Goal: Use online tool/utility: Utilize a website feature to perform a specific function

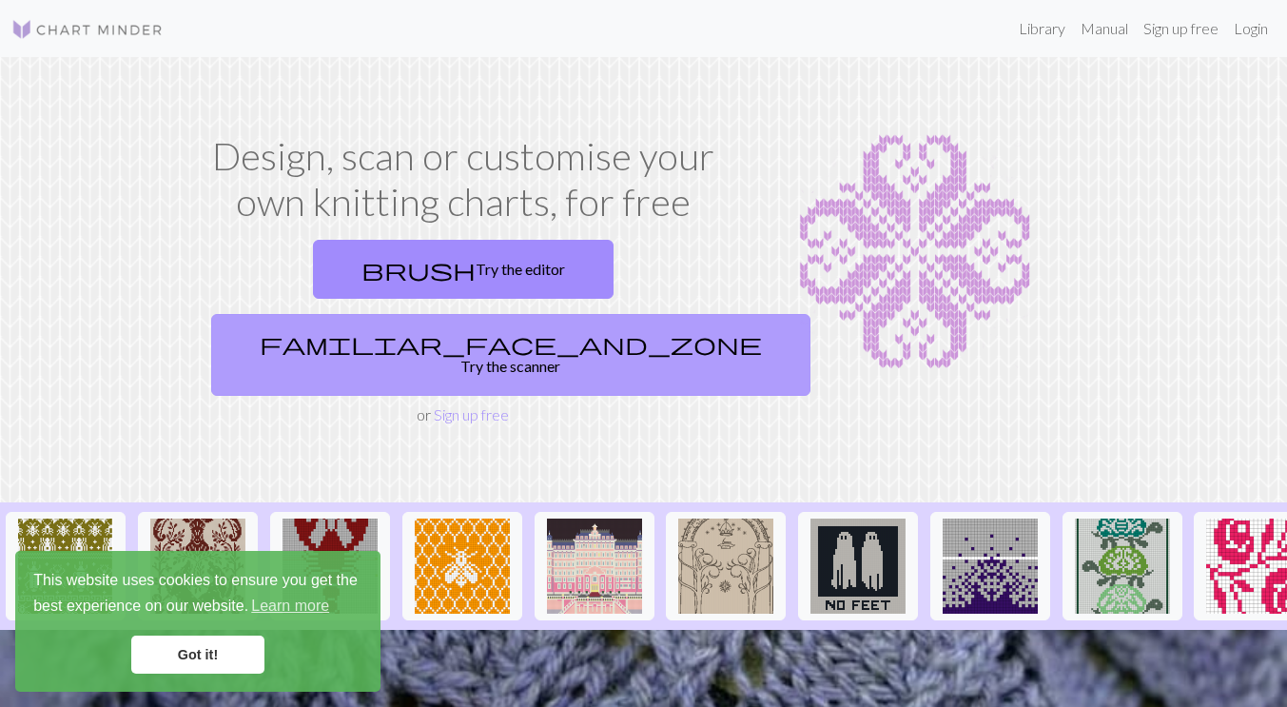
click at [627, 314] on link "familiar_face_and_zone Try the scanner" at bounding box center [510, 355] width 599 height 82
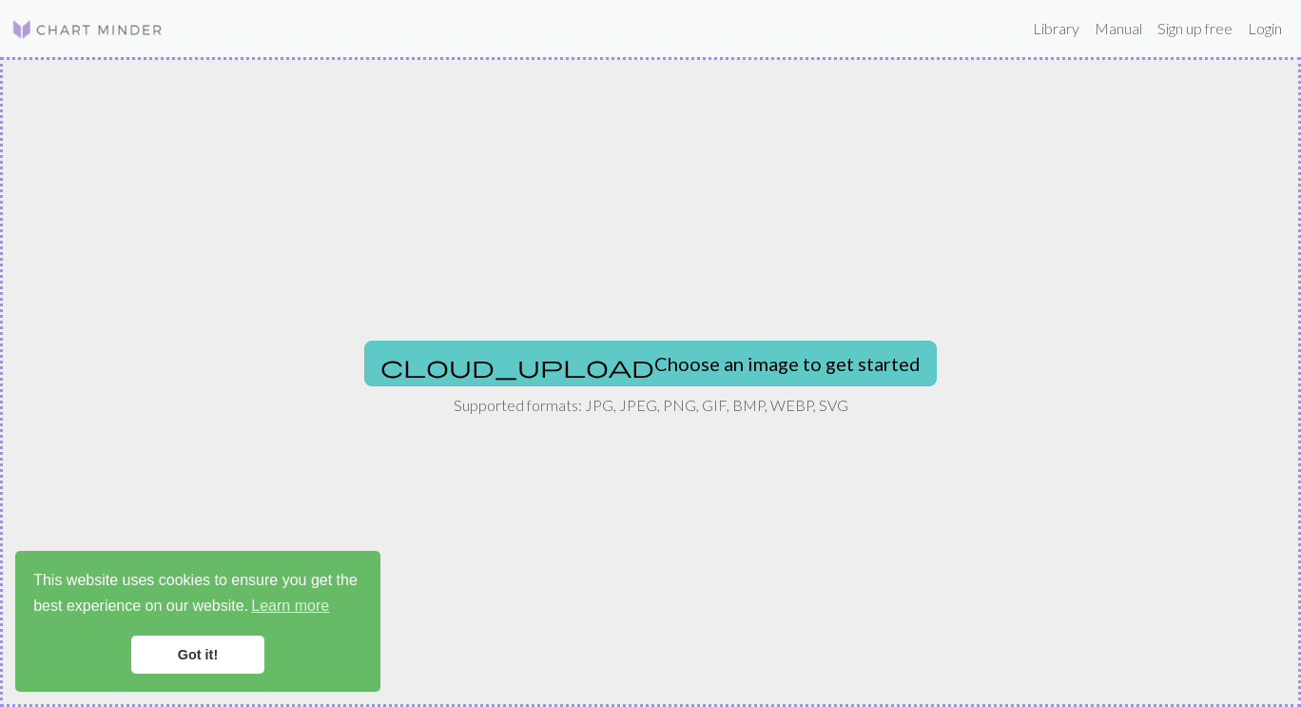
click at [628, 380] on button "cloud_upload Choose an image to get started" at bounding box center [650, 364] width 573 height 46
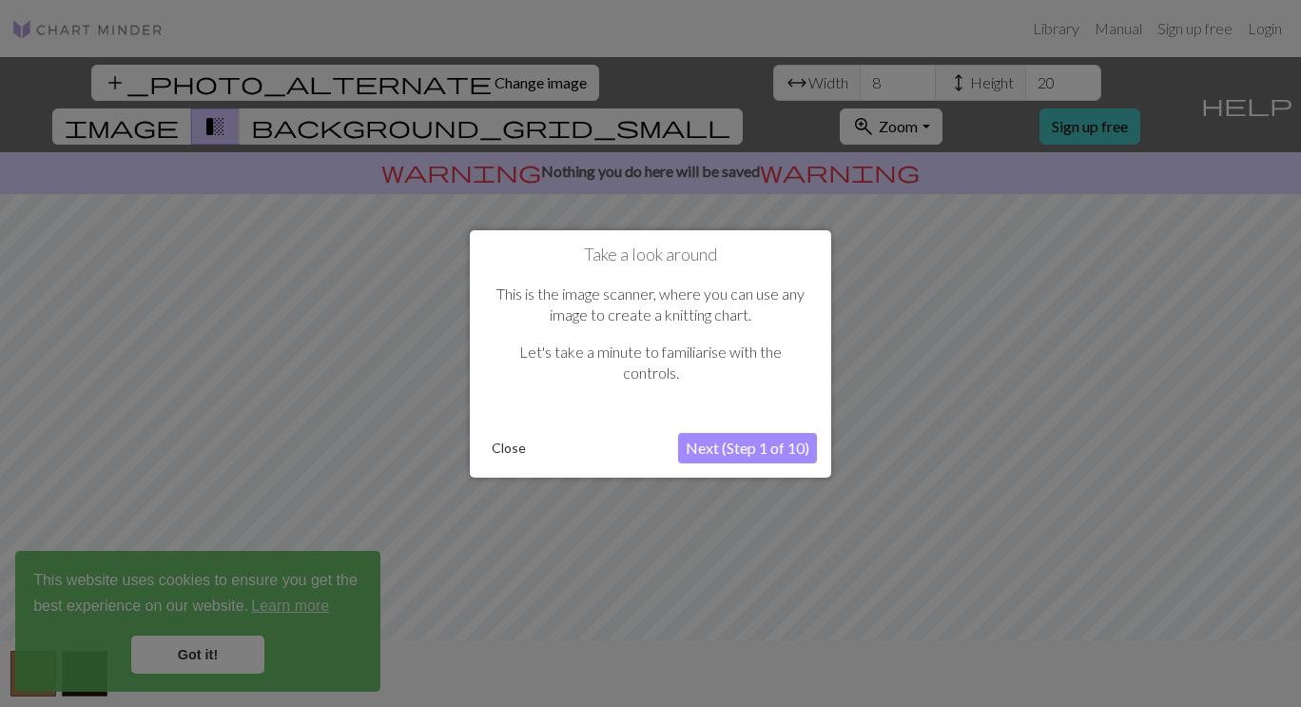
click at [752, 445] on button "Next (Step 1 of 10)" at bounding box center [747, 448] width 139 height 30
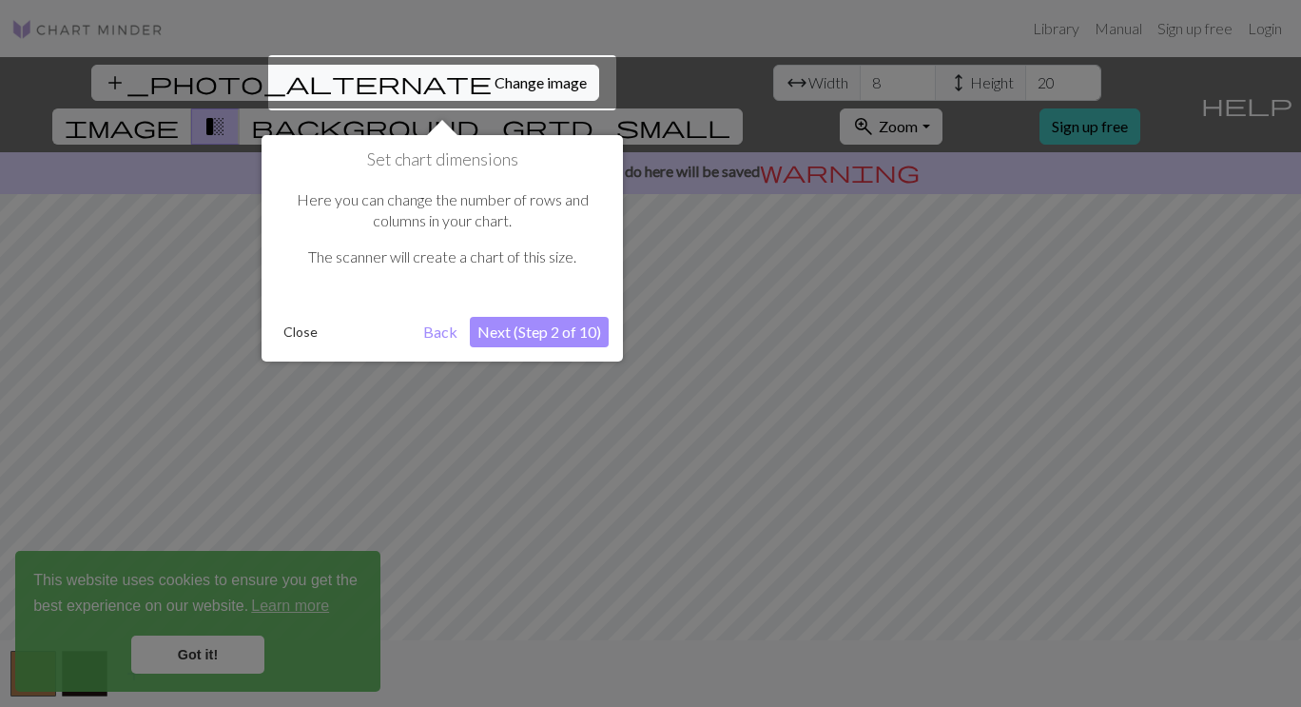
click at [511, 331] on button "Next (Step 2 of 10)" at bounding box center [539, 332] width 139 height 30
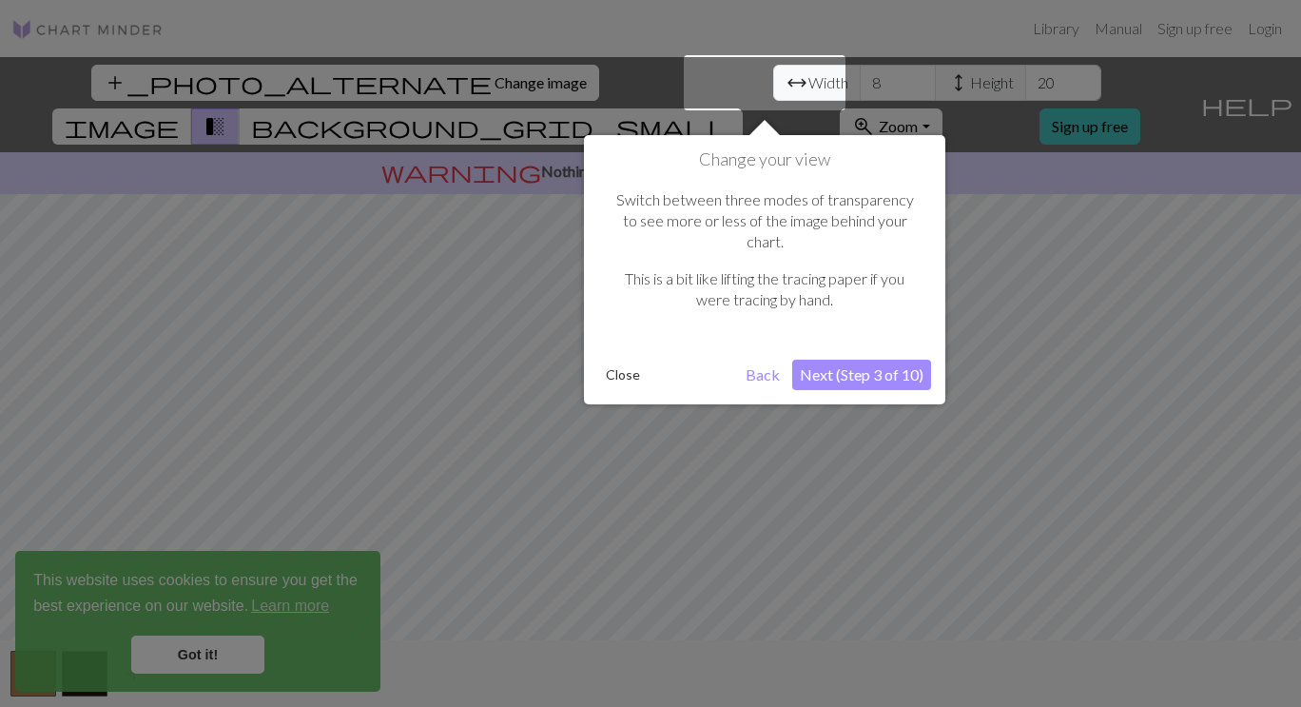
click at [907, 482] on div at bounding box center [650, 353] width 1301 height 707
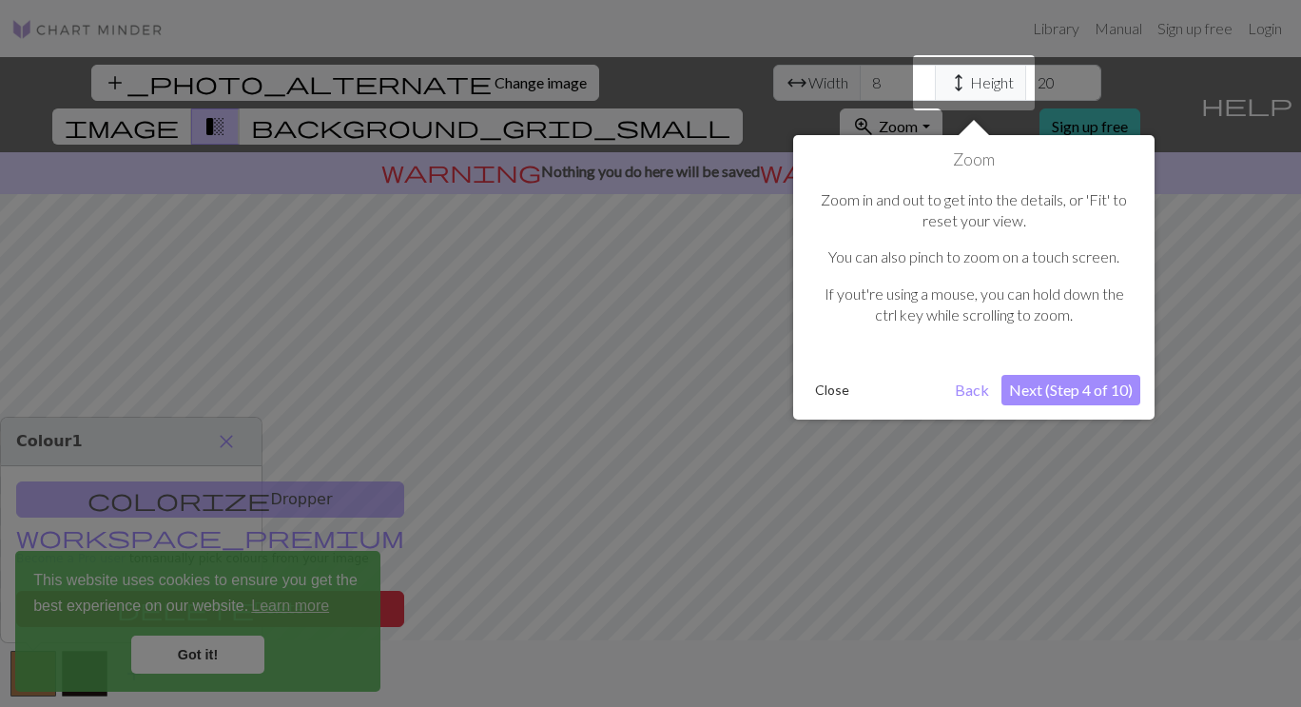
click at [977, 402] on button "Back" at bounding box center [971, 390] width 49 height 30
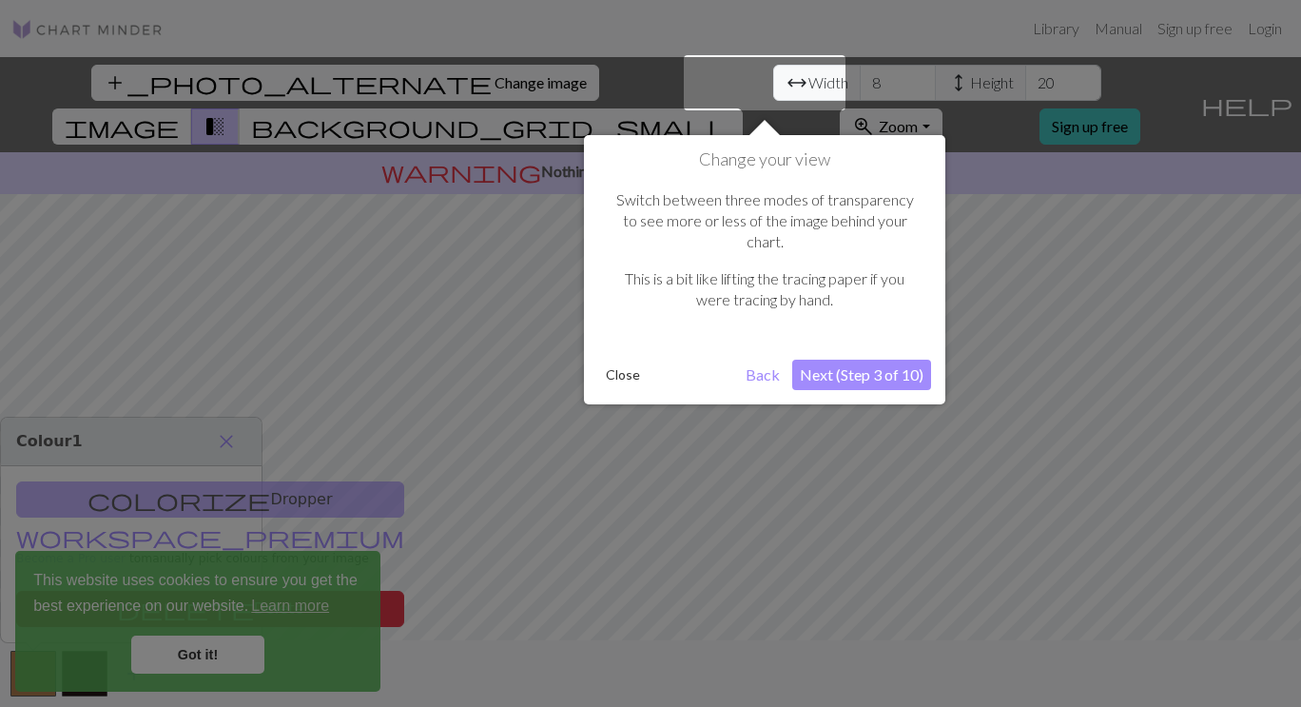
click at [889, 360] on button "Next (Step 3 of 10)" at bounding box center [861, 375] width 139 height 30
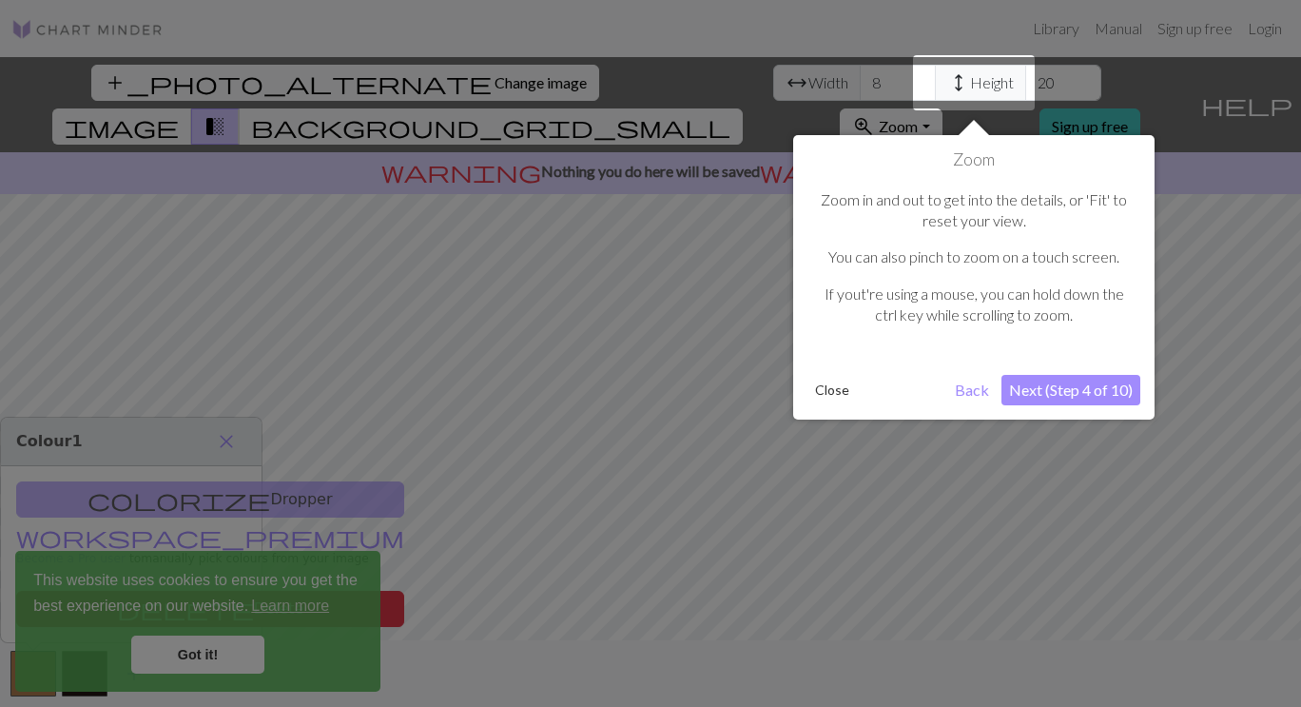
click at [1095, 390] on button "Next (Step 4 of 10)" at bounding box center [1071, 390] width 139 height 30
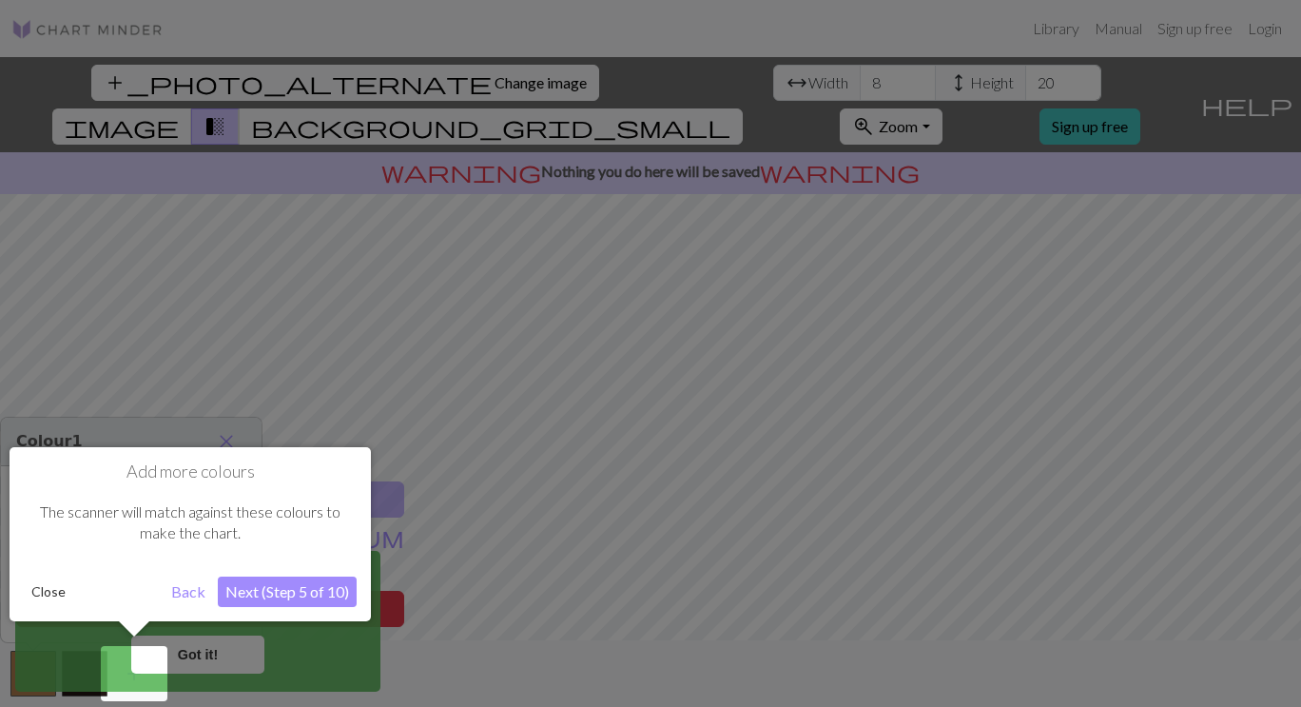
click at [344, 582] on button "Next (Step 5 of 10)" at bounding box center [287, 591] width 139 height 30
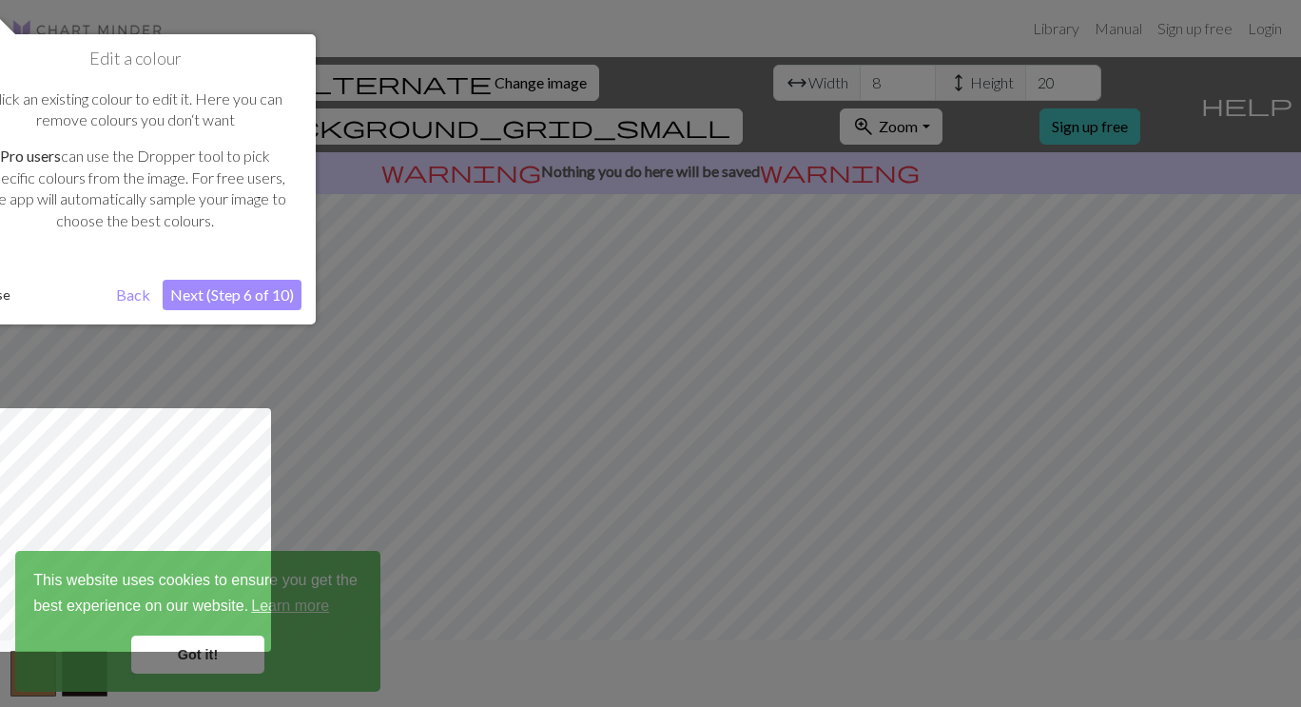
click at [262, 303] on button "Next (Step 6 of 10)" at bounding box center [232, 295] width 139 height 30
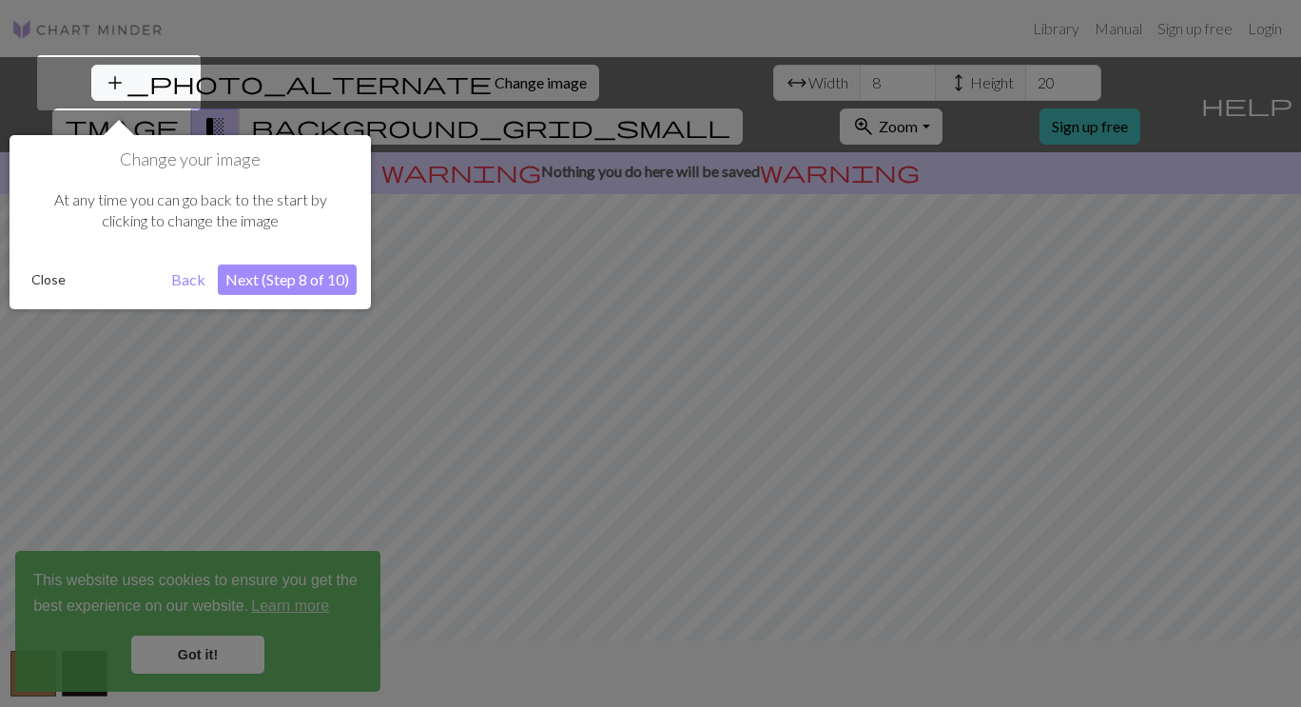
click at [303, 285] on button "Next (Step 8 of 10)" at bounding box center [287, 279] width 139 height 30
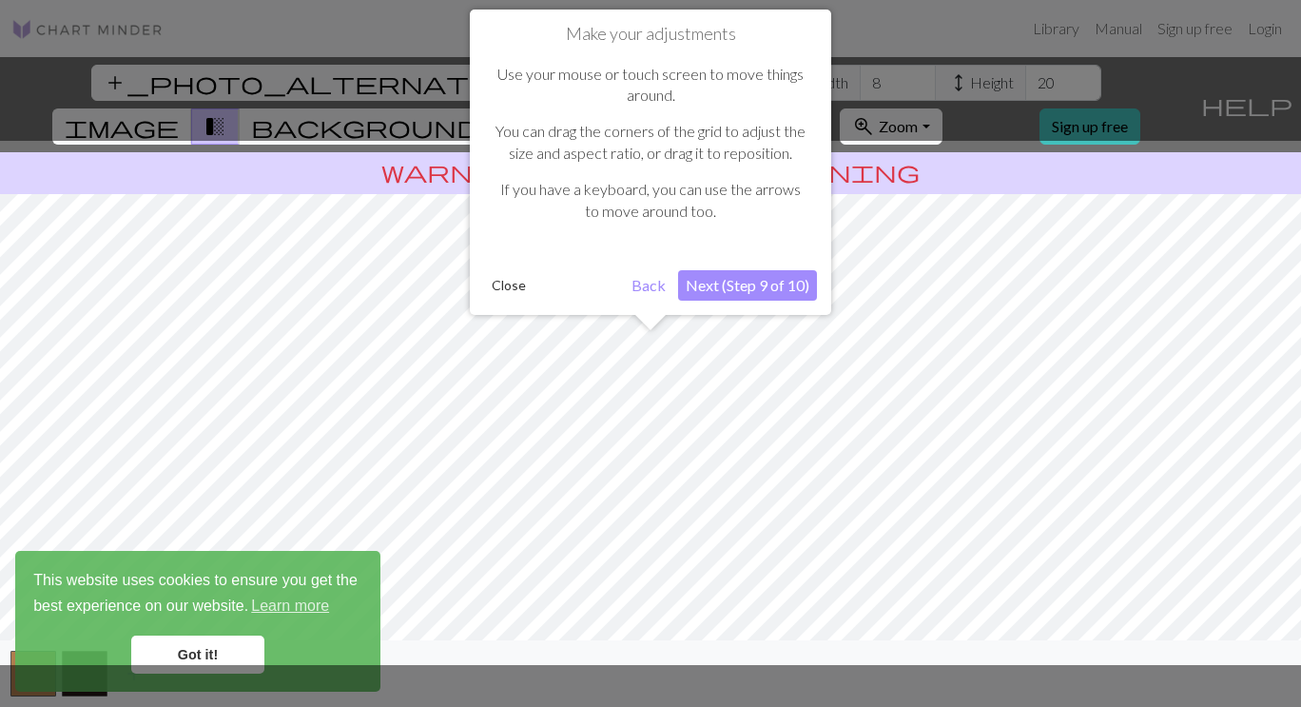
click at [725, 287] on button "Next (Step 9 of 10)" at bounding box center [747, 285] width 139 height 30
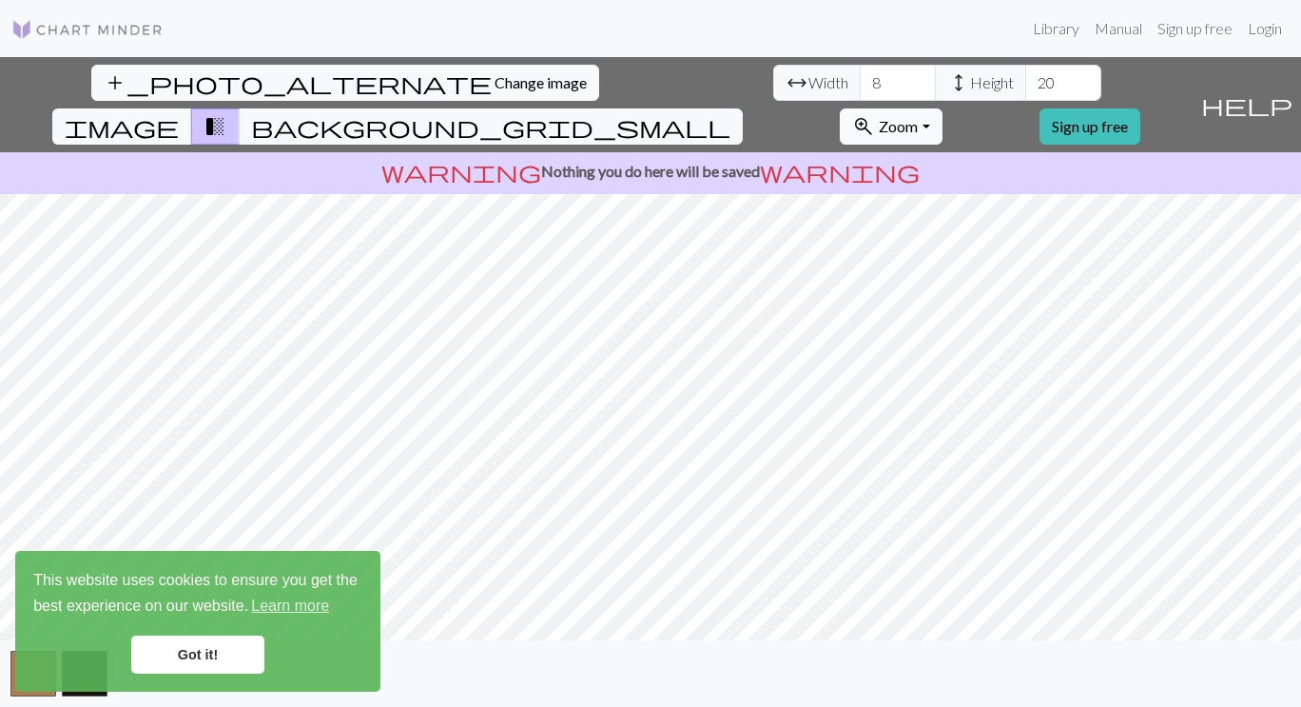
click at [942, 108] on button "zoom_in Zoom Zoom" at bounding box center [891, 126] width 102 height 36
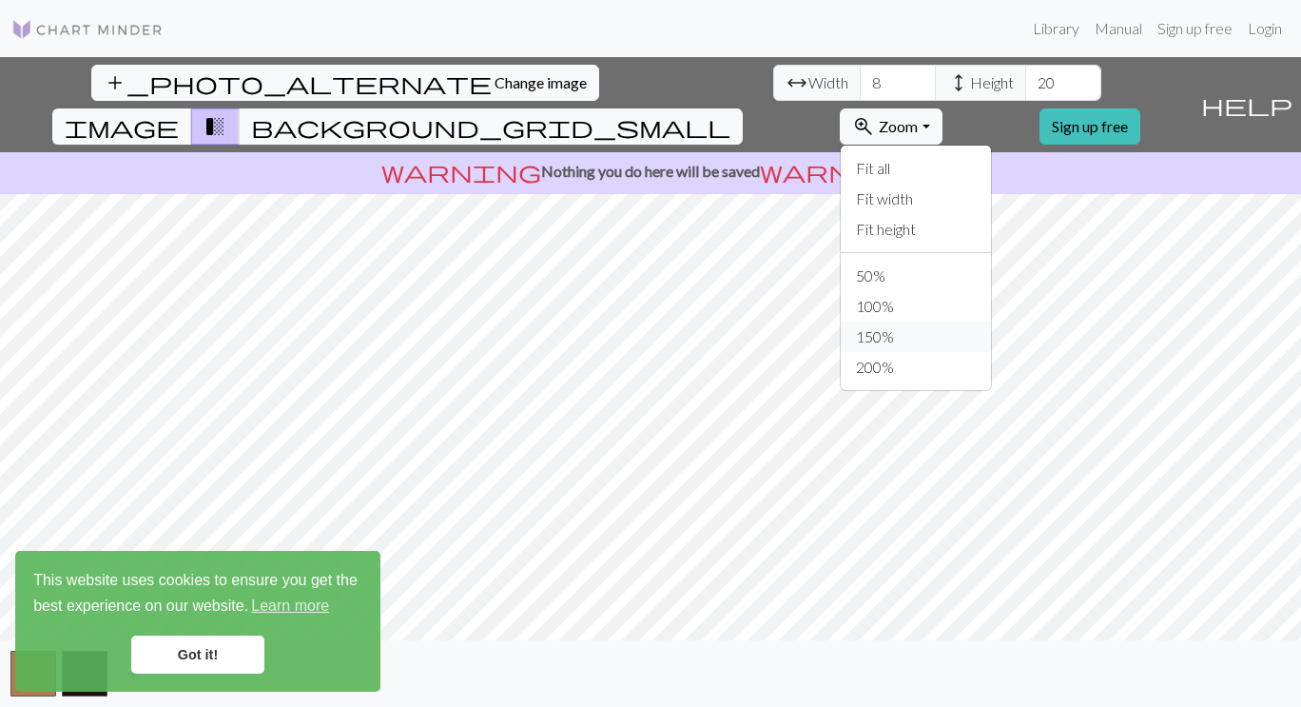
click at [965, 322] on button "150%" at bounding box center [916, 337] width 150 height 30
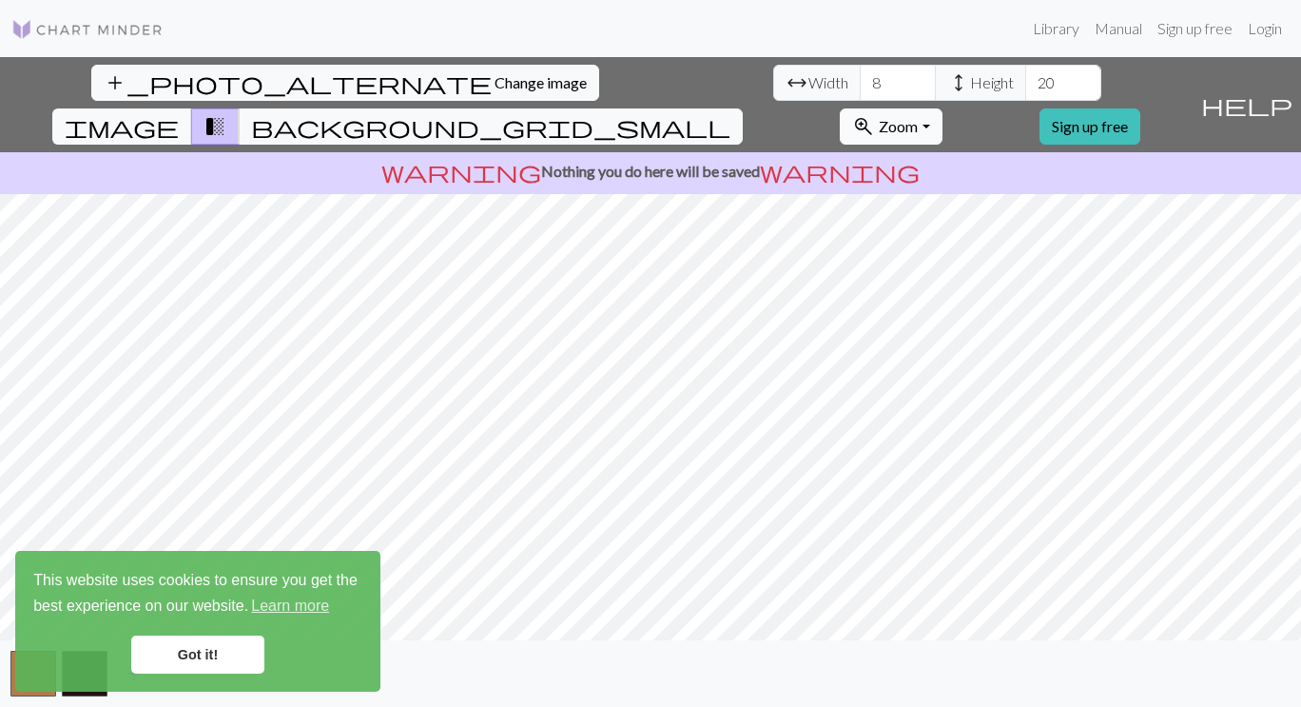
click at [942, 108] on button "zoom_in Zoom Zoom" at bounding box center [891, 126] width 102 height 36
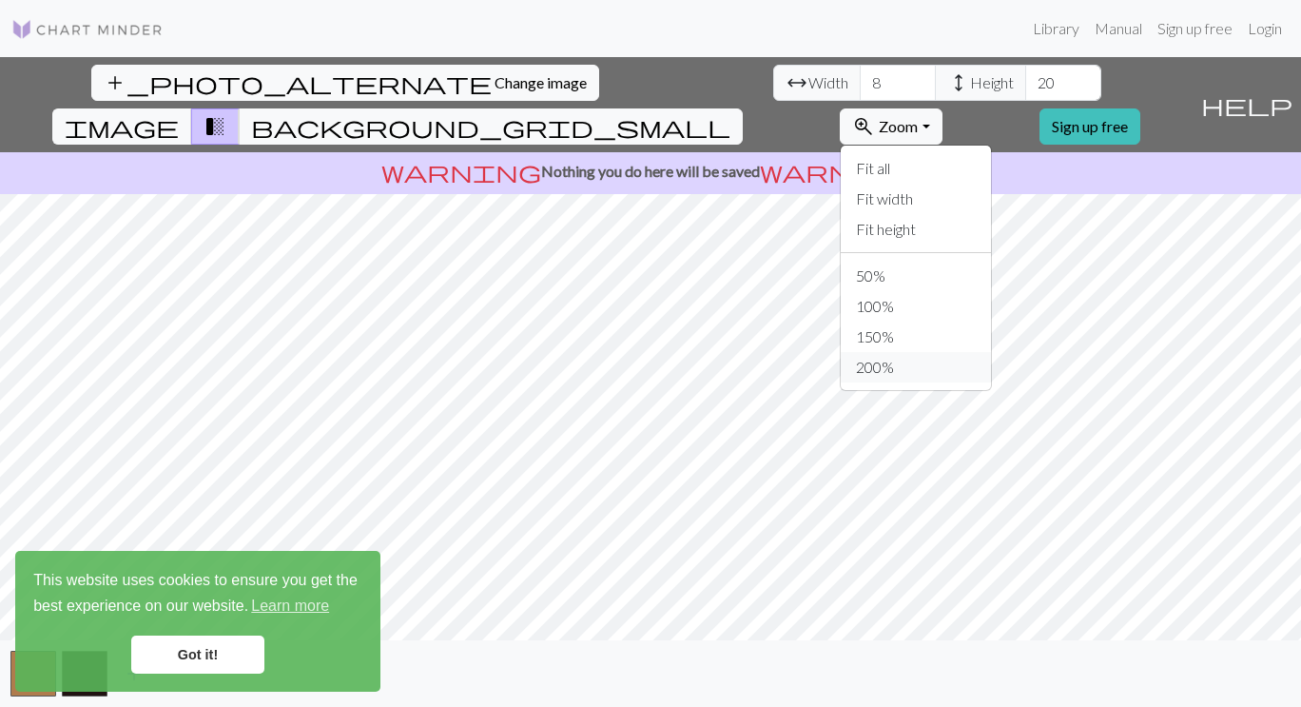
click at [961, 352] on button "200%" at bounding box center [916, 367] width 150 height 30
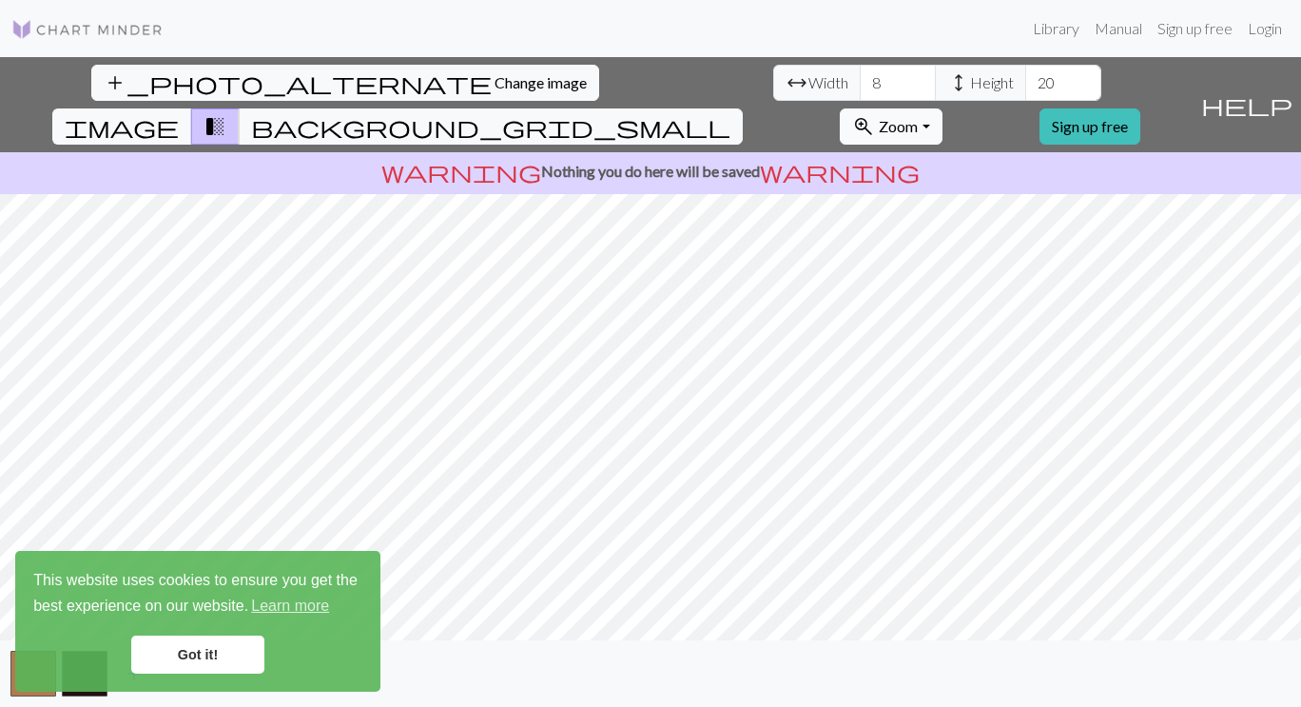
click at [942, 108] on button "zoom_in Zoom Zoom" at bounding box center [891, 126] width 102 height 36
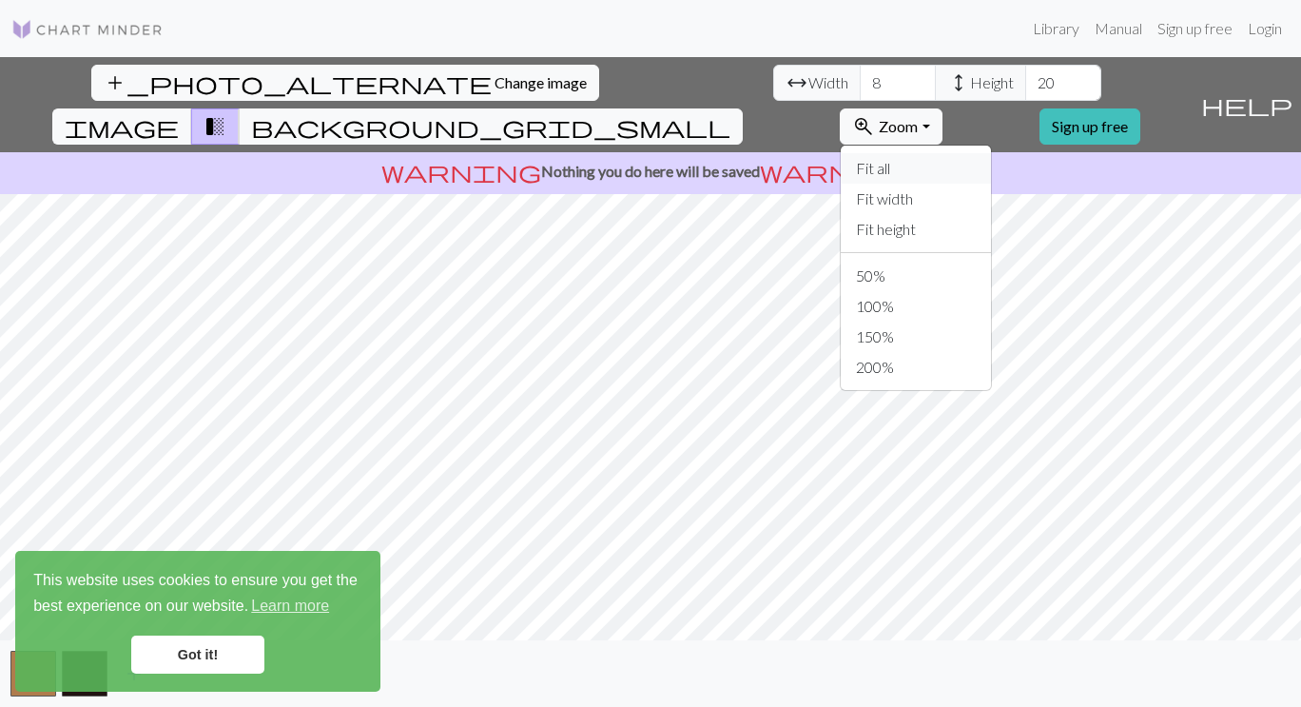
click at [985, 153] on button "Fit all" at bounding box center [916, 168] width 150 height 30
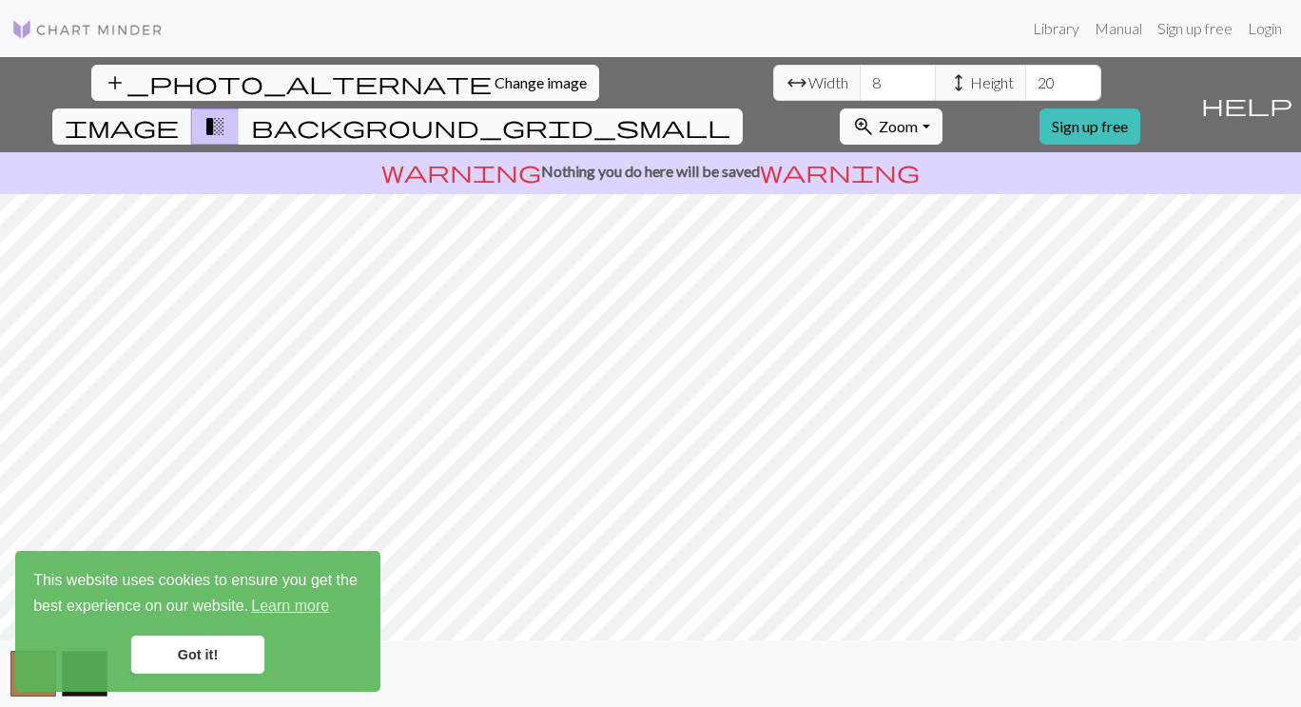
click at [743, 108] on button "background_grid_small" at bounding box center [491, 126] width 504 height 36
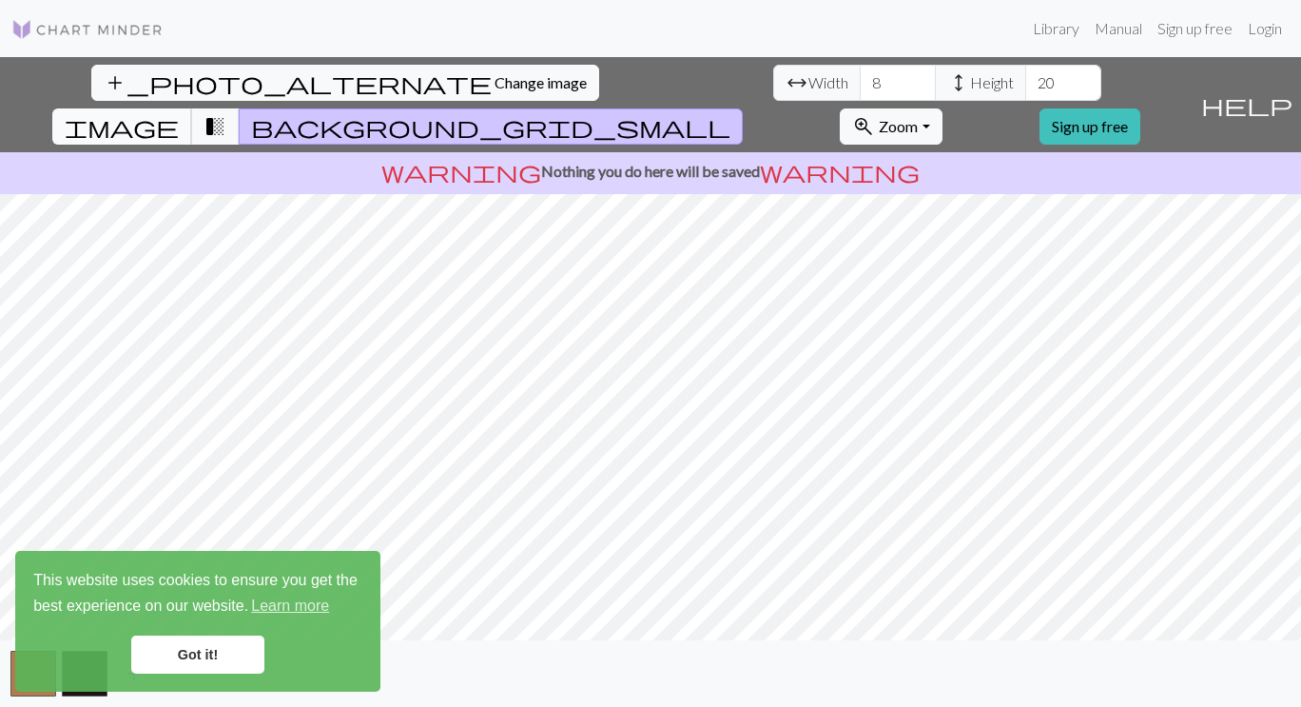
click at [179, 113] on span "image" at bounding box center [122, 126] width 114 height 27
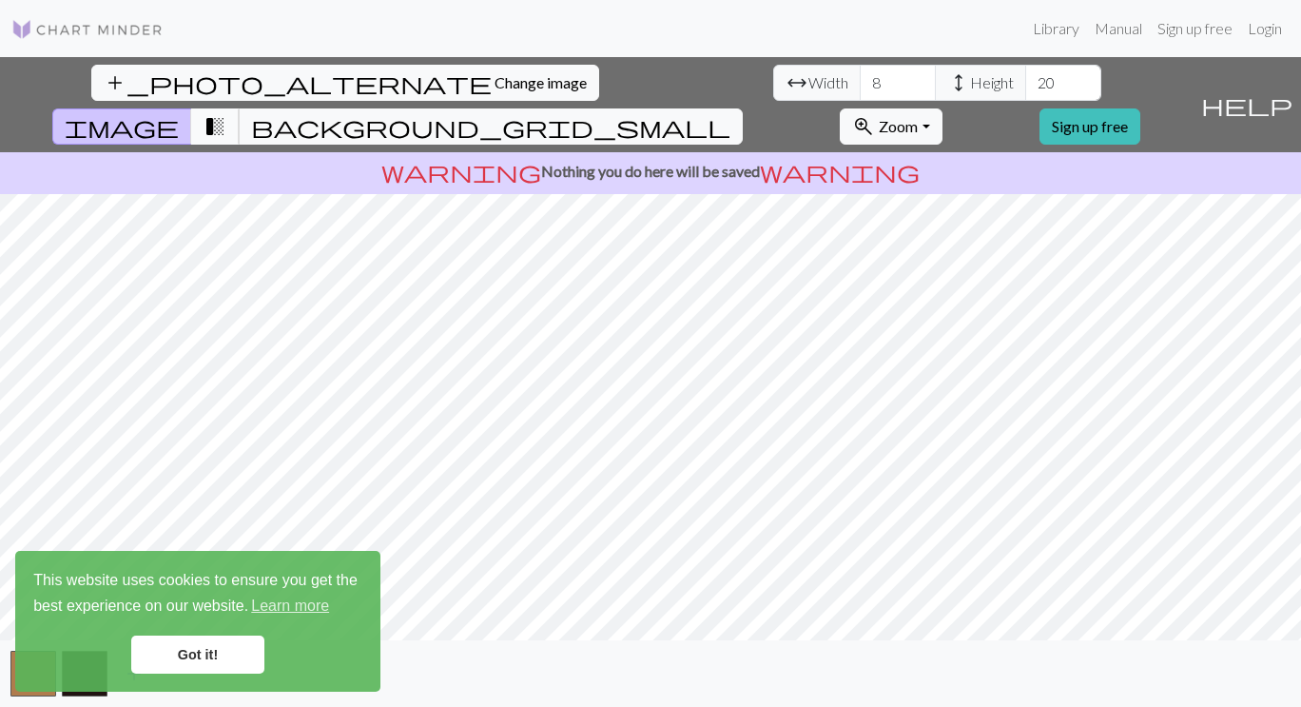
click at [226, 113] on span "transition_fade" at bounding box center [215, 126] width 23 height 27
click at [179, 113] on span "image" at bounding box center [122, 126] width 114 height 27
click at [226, 113] on span "transition_fade" at bounding box center [215, 126] width 23 height 27
click at [179, 113] on span "image" at bounding box center [122, 126] width 114 height 27
